Goal: Information Seeking & Learning: Find specific fact

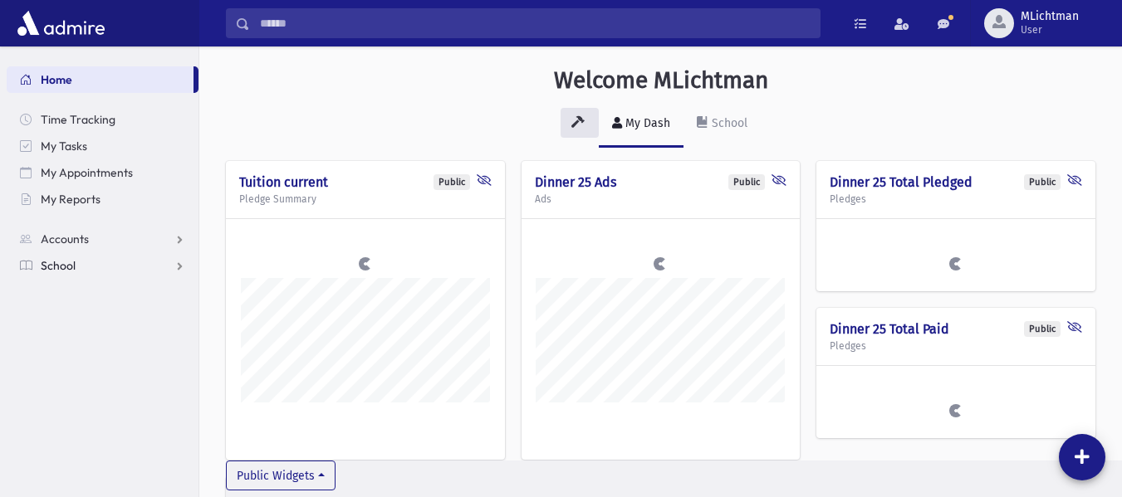
click at [160, 262] on link "School" at bounding box center [103, 265] width 192 height 27
click at [97, 287] on link "Students" at bounding box center [103, 292] width 192 height 27
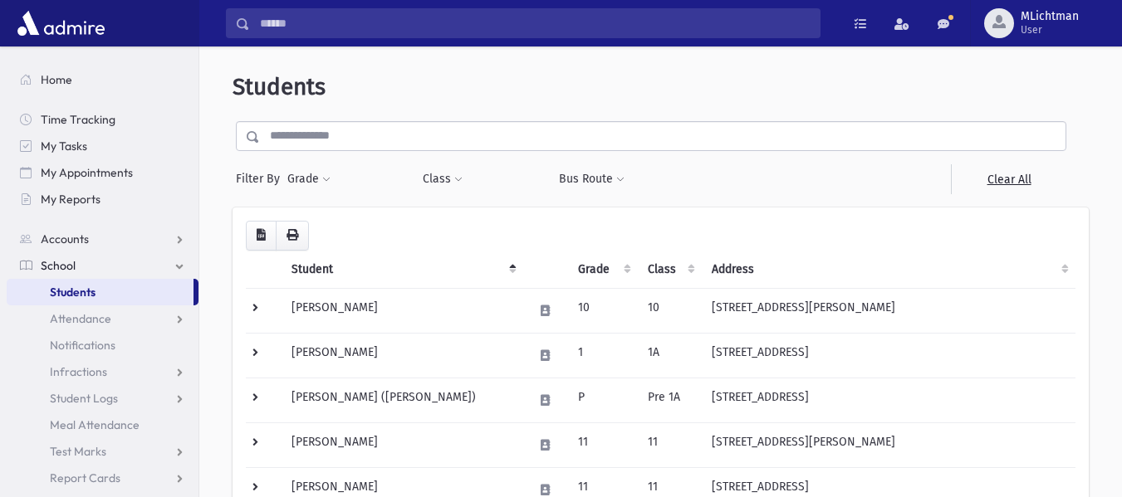
click at [516, 129] on input "text" at bounding box center [663, 136] width 806 height 30
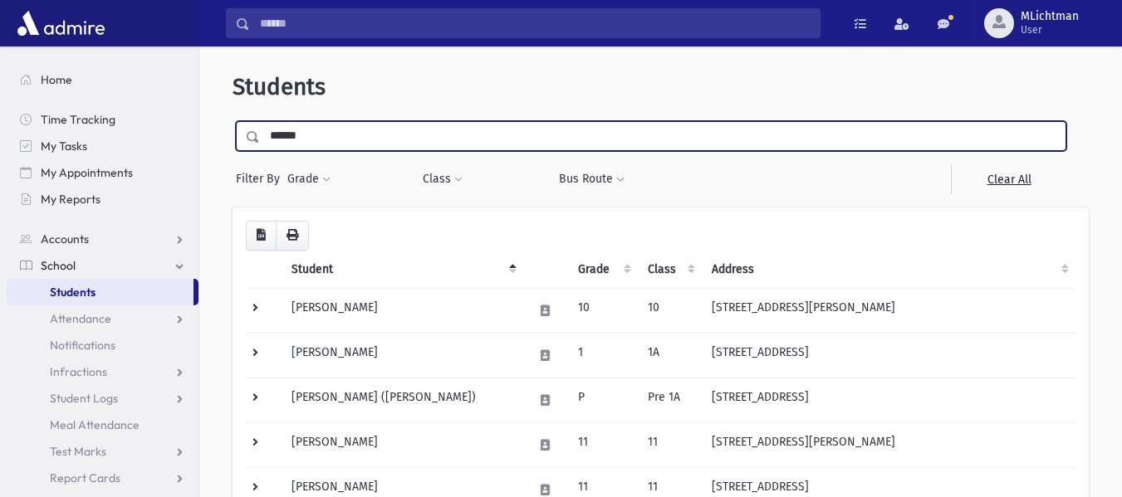
type input "******"
click at [233, 121] on input "submit" at bounding box center [256, 132] width 47 height 22
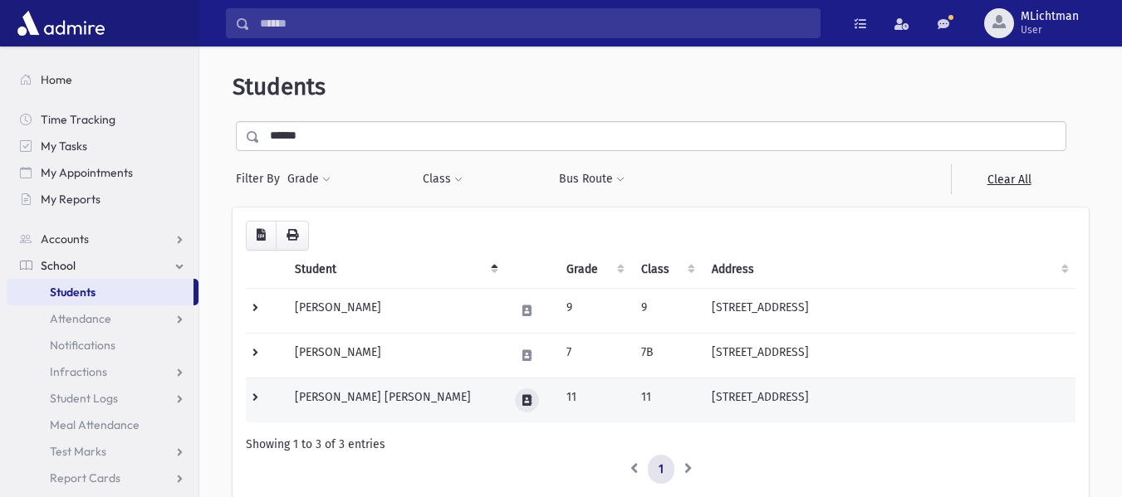
click at [522, 397] on icon at bounding box center [526, 400] width 9 height 11
click at [355, 398] on td "[PERSON_NAME] [PERSON_NAME]" at bounding box center [395, 400] width 220 height 45
click at [355, 398] on td "Karpen, Faige Yides" at bounding box center [395, 400] width 220 height 45
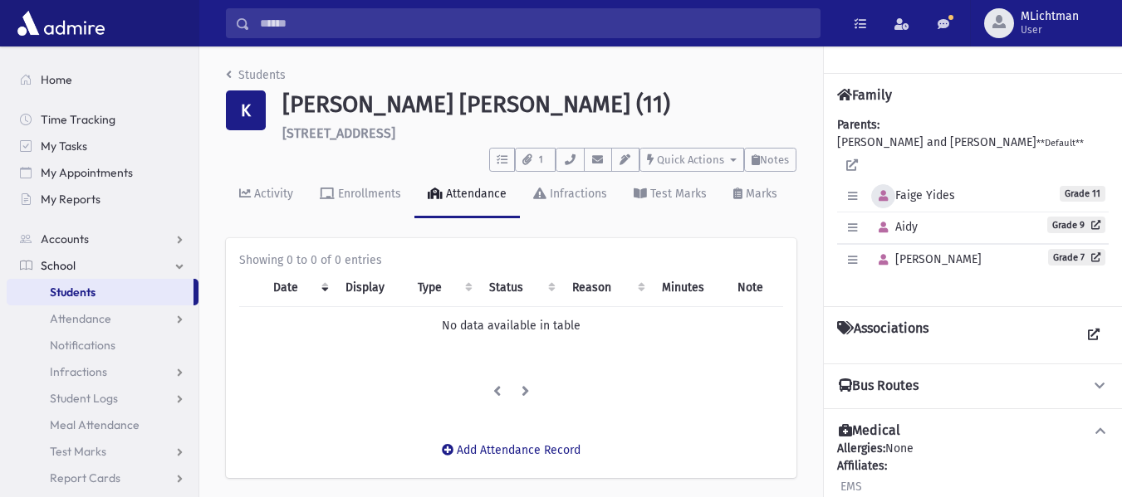
click at [879, 191] on icon "button" at bounding box center [883, 196] width 9 height 11
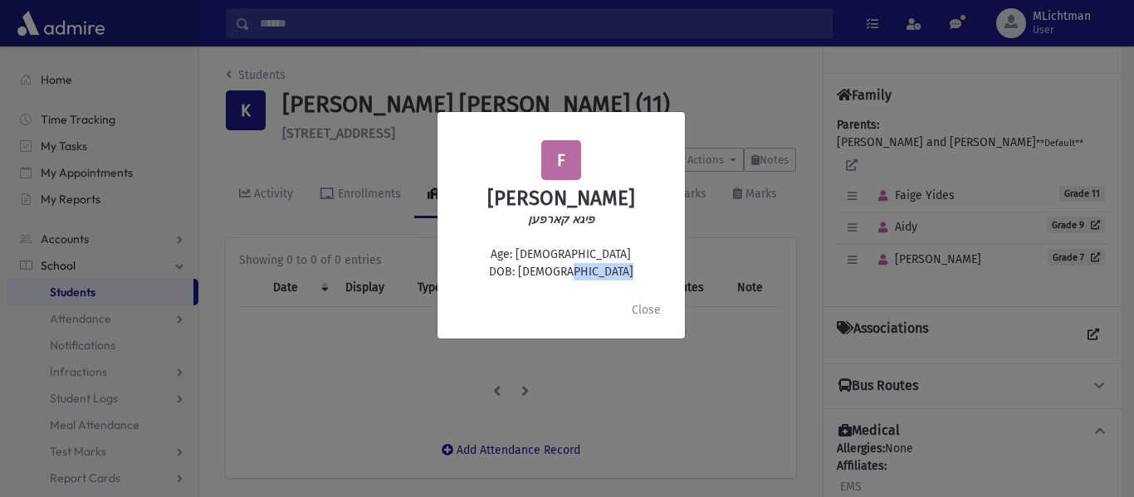
drag, startPoint x: 601, startPoint y: 269, endPoint x: 545, endPoint y: 277, distance: 57.0
click at [545, 277] on div "F Faige Yides Karpen פיגא קארפען Age: 16 DOB: 8/08/2009" at bounding box center [561, 210] width 221 height 140
copy div "8/08/2009"
